Goal: Task Accomplishment & Management: Manage account settings

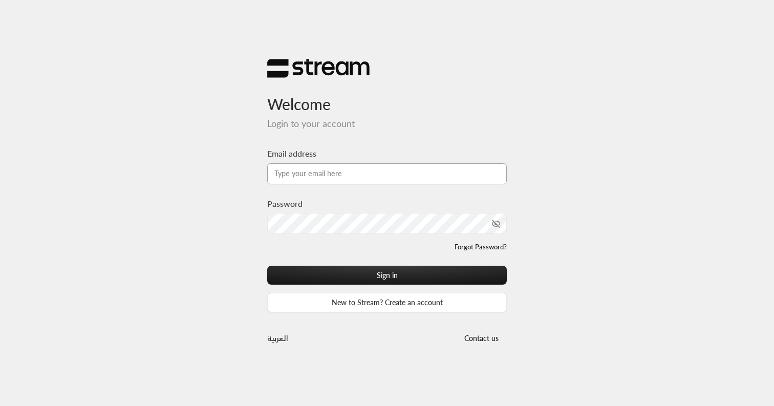
click at [379, 174] on input "Email address" at bounding box center [387, 173] width 240 height 21
click at [496, 406] on com-1password-button at bounding box center [387, 406] width 774 height 0
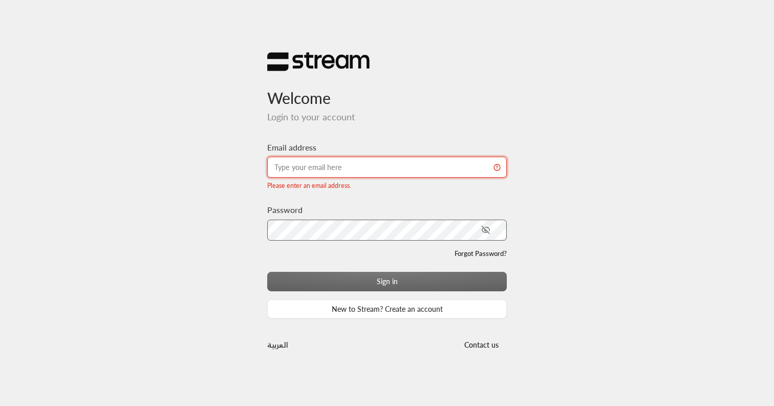
click at [349, 167] on input "Email address" at bounding box center [387, 167] width 240 height 21
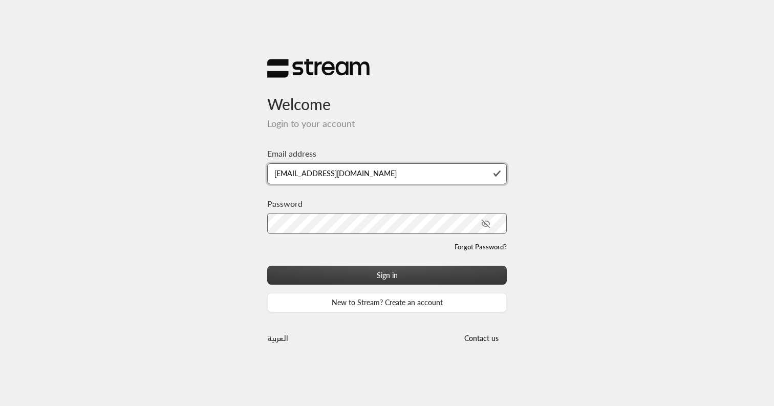
type input "[EMAIL_ADDRESS][DOMAIN_NAME]"
click at [384, 281] on button "Sign in" at bounding box center [387, 275] width 240 height 19
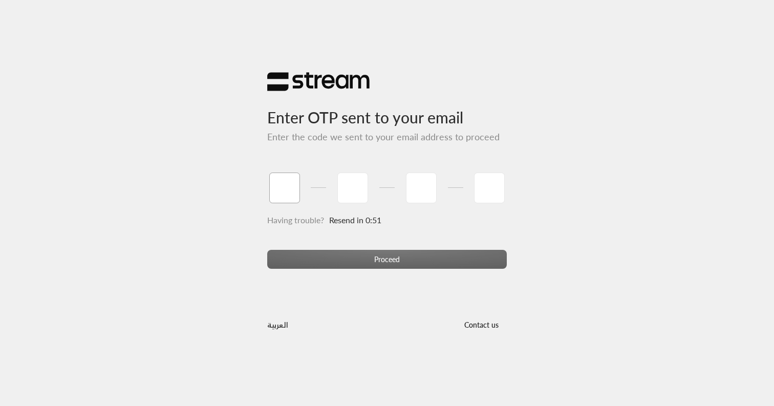
type input "0"
type input "5"
type input "9"
type input "8"
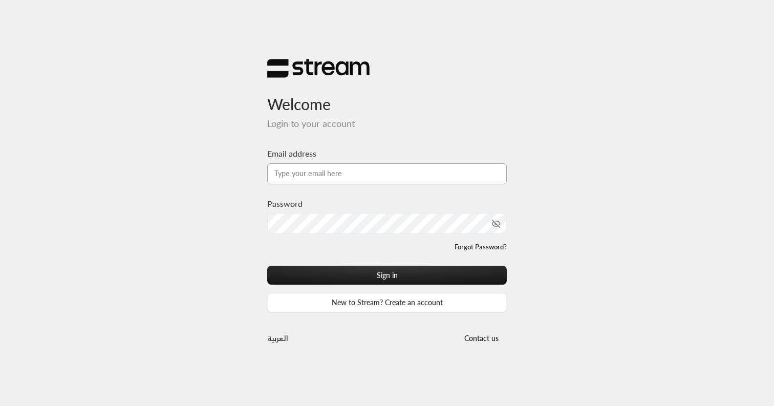
click at [376, 181] on input "Email address" at bounding box center [387, 173] width 240 height 21
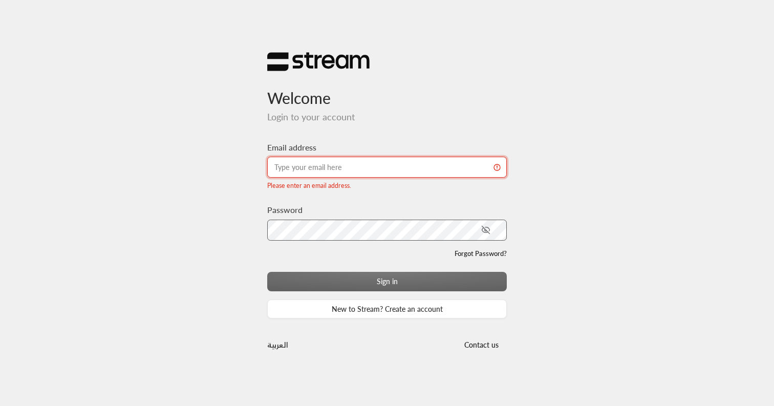
click at [379, 173] on input "Email address" at bounding box center [387, 167] width 240 height 21
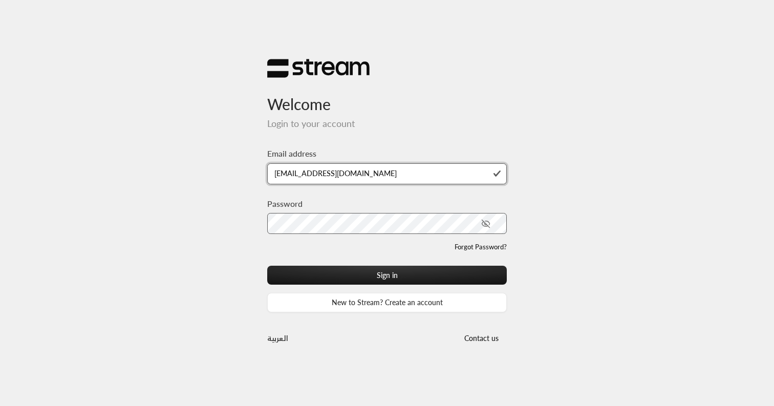
type input "harryaberg@gmail.com"
click at [267, 266] on button "Sign in" at bounding box center [387, 275] width 240 height 19
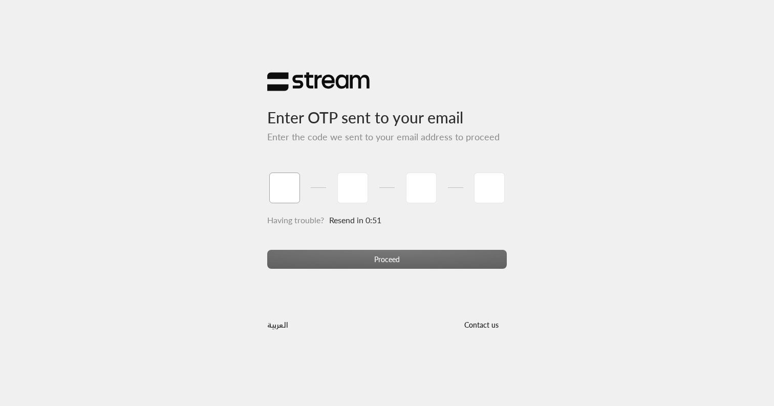
type input "6"
type input "2"
type input "5"
type input "2"
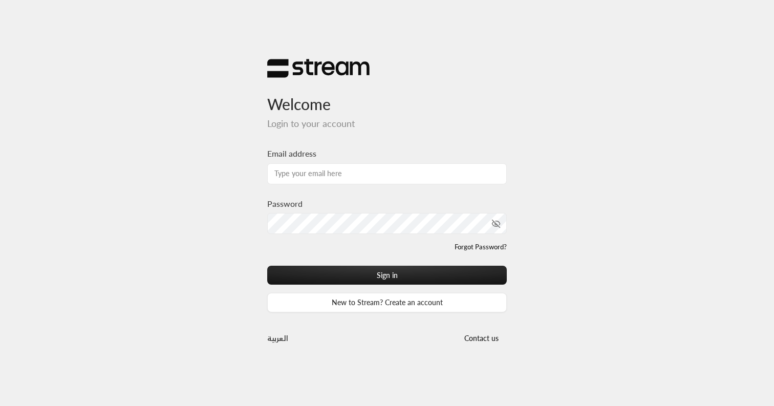
click at [154, 98] on div "Welcome Login to your account Email address Password Forgot Password? Sign in N…" at bounding box center [387, 203] width 774 height 406
click at [155, 64] on div "Welcome Login to your account Email address Password Forgot Password? Sign in N…" at bounding box center [387, 203] width 774 height 406
click at [404, 179] on input "Email address" at bounding box center [387, 173] width 240 height 21
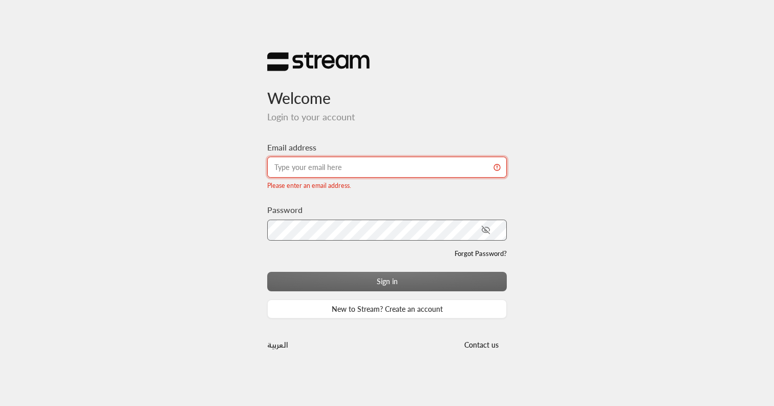
click at [400, 165] on input "Email address" at bounding box center [387, 167] width 240 height 21
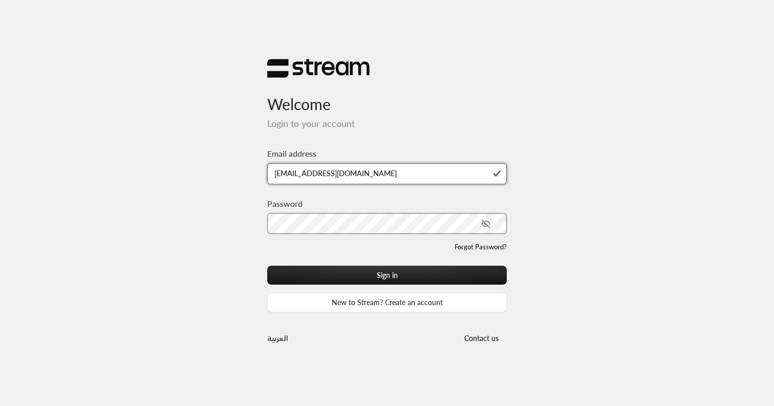
type input "[EMAIL_ADDRESS][DOMAIN_NAME]"
click at [267, 266] on button "Sign in" at bounding box center [387, 275] width 240 height 19
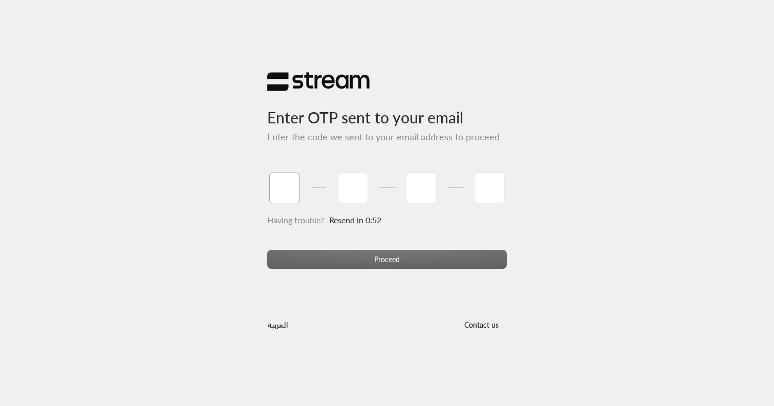
type input "4"
type input "3"
type input "9"
type input "6"
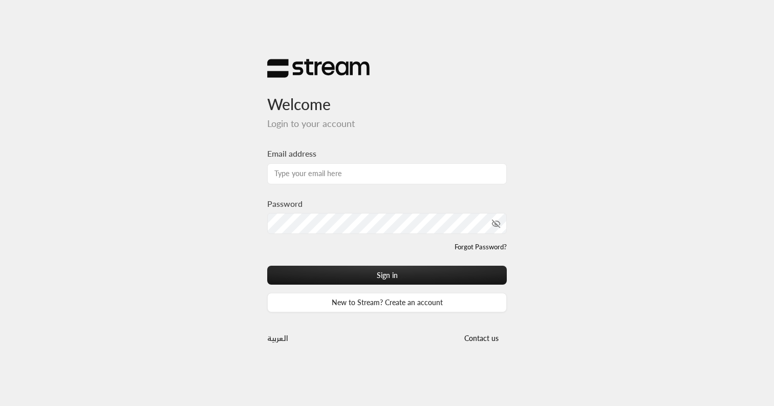
click at [531, 252] on div "Welcome Login to your account Email address Password Forgot Password? Sign in N…" at bounding box center [387, 203] width 774 height 406
